Goal: Transaction & Acquisition: Book appointment/travel/reservation

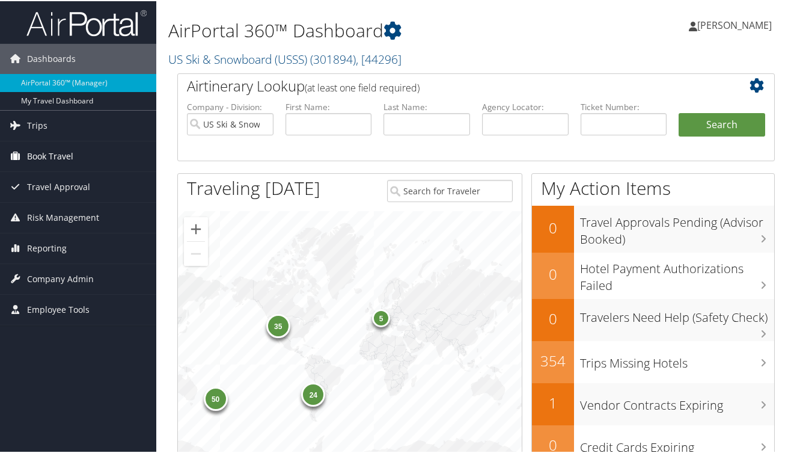
click at [31, 152] on span "Book Travel" at bounding box center [50, 155] width 46 height 30
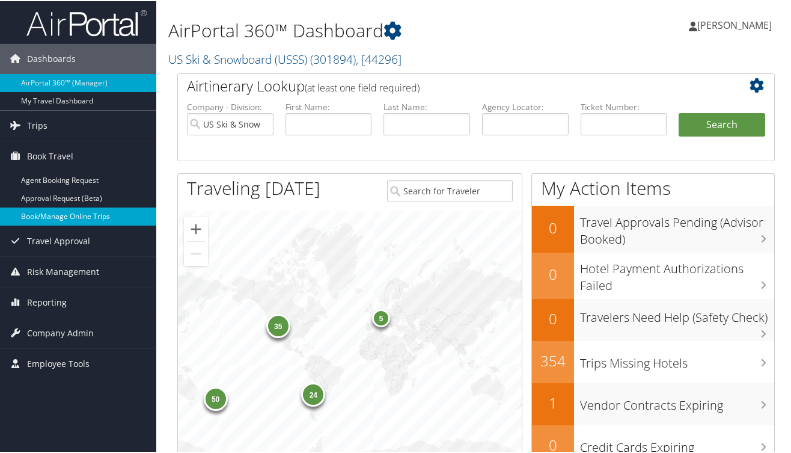
click at [61, 216] on link "Book/Manage Online Trips" at bounding box center [78, 215] width 156 height 18
click at [109, 216] on link "Book/Manage Online Trips" at bounding box center [78, 215] width 156 height 18
click at [104, 218] on link "Book/Manage Online Trips" at bounding box center [78, 215] width 156 height 18
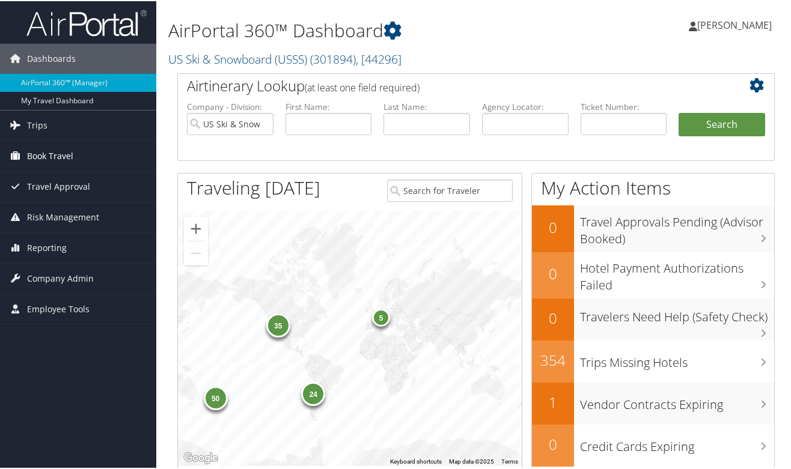
click at [82, 155] on link "Book Travel" at bounding box center [78, 155] width 156 height 30
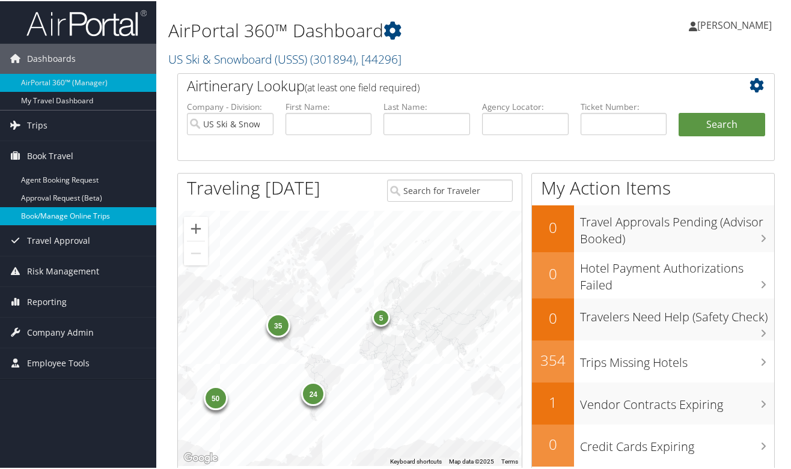
click at [78, 210] on link "Book/Manage Online Trips" at bounding box center [78, 215] width 156 height 18
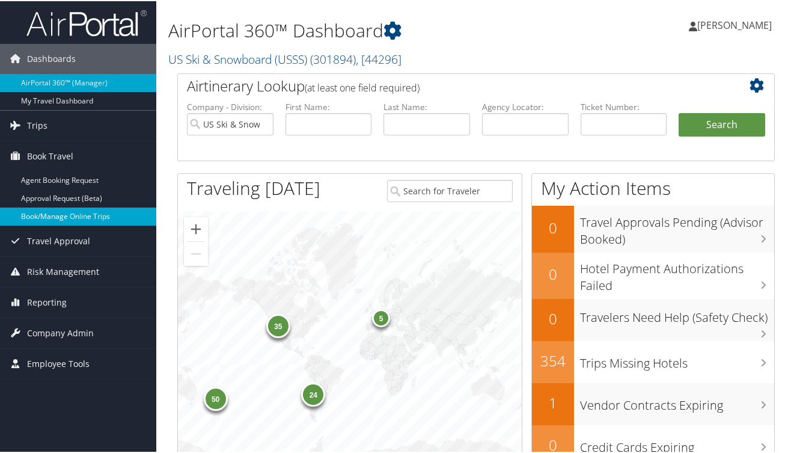
click at [64, 212] on link "Book/Manage Online Trips" at bounding box center [78, 215] width 156 height 18
